Goal: Information Seeking & Learning: Find specific fact

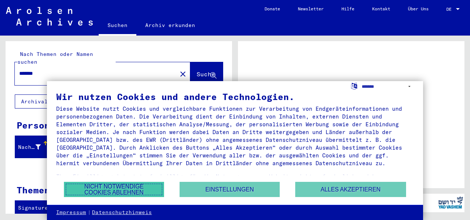
click at [102, 186] on button "Nicht notwendige Cookies ablehnen" at bounding box center [114, 189] width 100 height 15
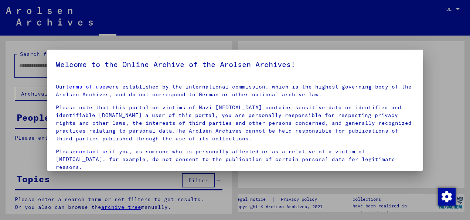
type input "*******"
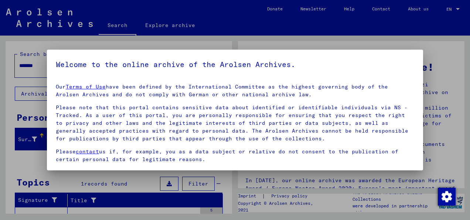
scroll to position [4, 0]
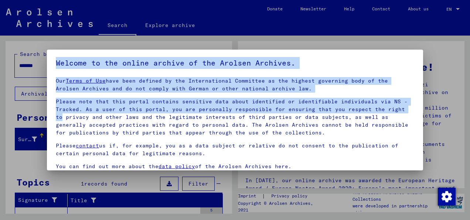
drag, startPoint x: 423, startPoint y: 108, endPoint x: 426, endPoint y: 165, distance: 56.7
click at [426, 165] on div "Welcome to the online archive of the Arolsen Archives. Our Terms of Use have be…" at bounding box center [235, 110] width 470 height 220
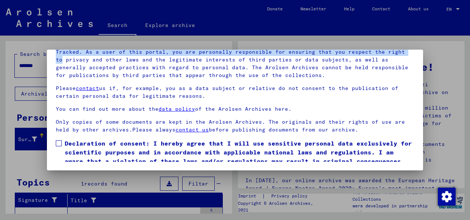
scroll to position [34, 0]
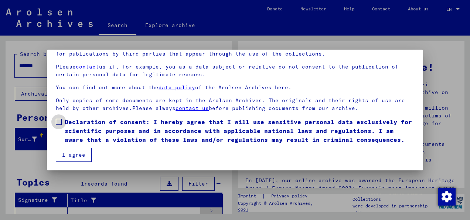
click at [59, 119] on span at bounding box center [59, 122] width 6 height 6
click at [72, 151] on button "I agree" at bounding box center [74, 155] width 36 height 14
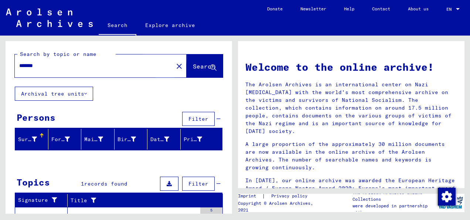
click at [193, 66] on span "Search" at bounding box center [204, 65] width 22 height 7
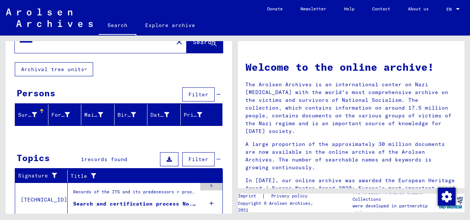
scroll to position [47, 0]
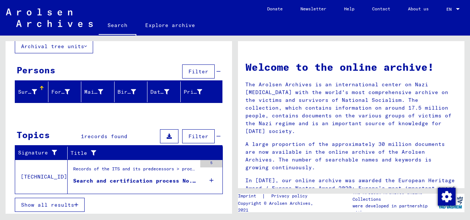
click at [119, 135] on span "records found" at bounding box center [105, 136] width 43 height 7
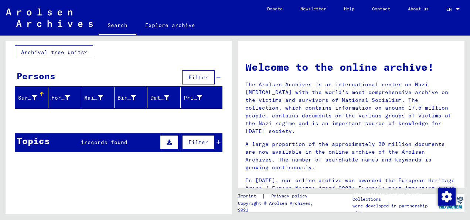
click at [120, 139] on span "records found" at bounding box center [105, 142] width 43 height 7
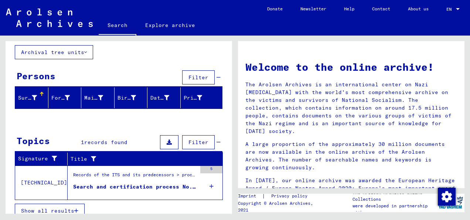
scroll to position [47, 0]
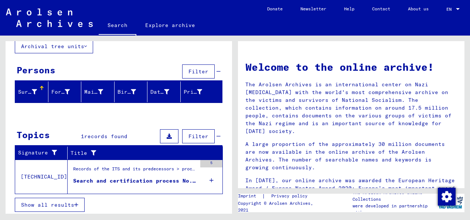
click at [126, 178] on div "Search and certification process No. 1,889,730 for [PERSON_NAME] born [DEMOGRAP…" at bounding box center [134, 181] width 123 height 8
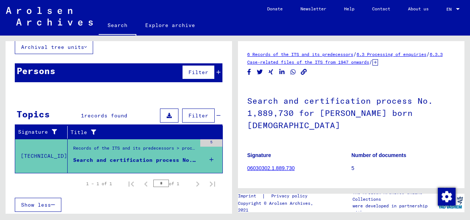
click at [306, 112] on h1 "Search and certification process No. 1,889,730 for [PERSON_NAME] born [DEMOGRAP…" at bounding box center [351, 112] width 208 height 57
